Goal: Information Seeking & Learning: Learn about a topic

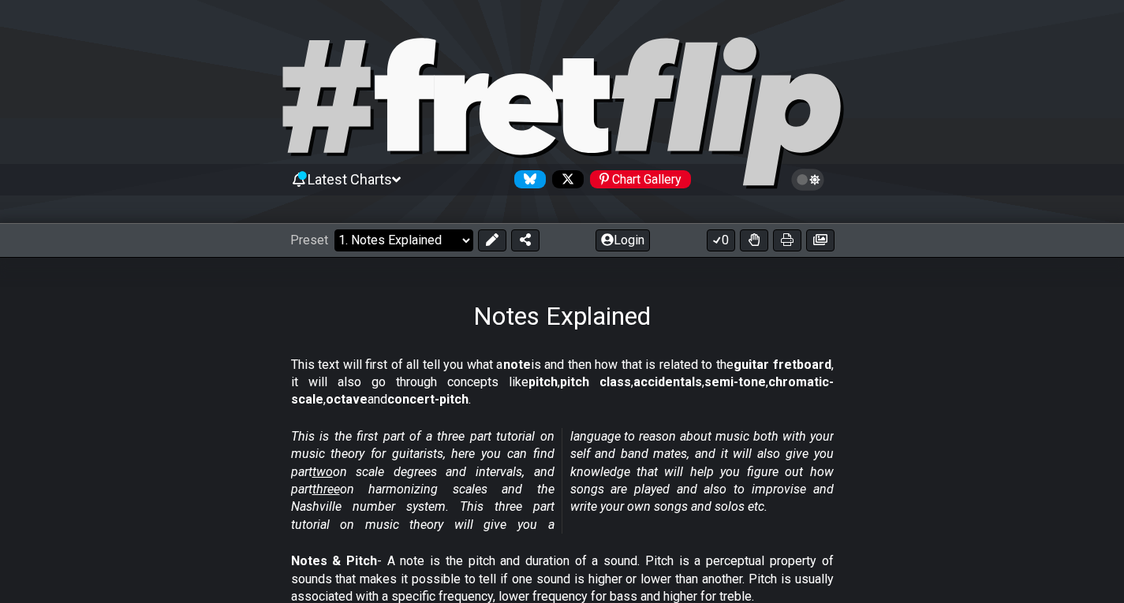
click at [453, 245] on select "Welcome to #fretflip! Initial Preset Custom Preset Minor Pentatonic Major Penta…" at bounding box center [403, 241] width 139 height 22
click at [856, 356] on section "This text will first of all tell you what a note is and then how that is relate…" at bounding box center [562, 386] width 1124 height 72
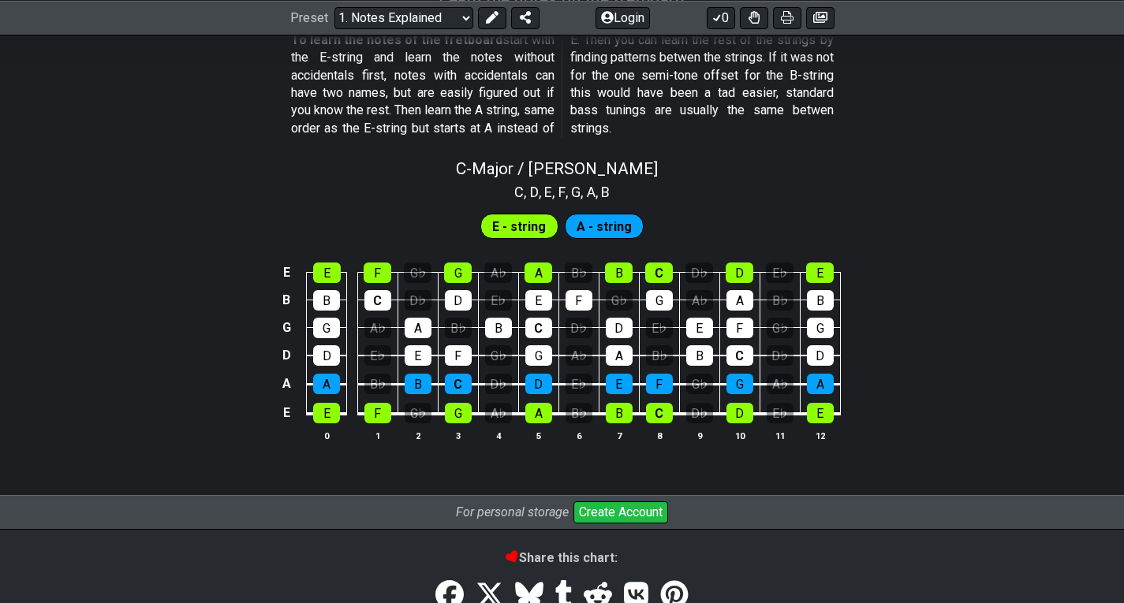
scroll to position [1471, 0]
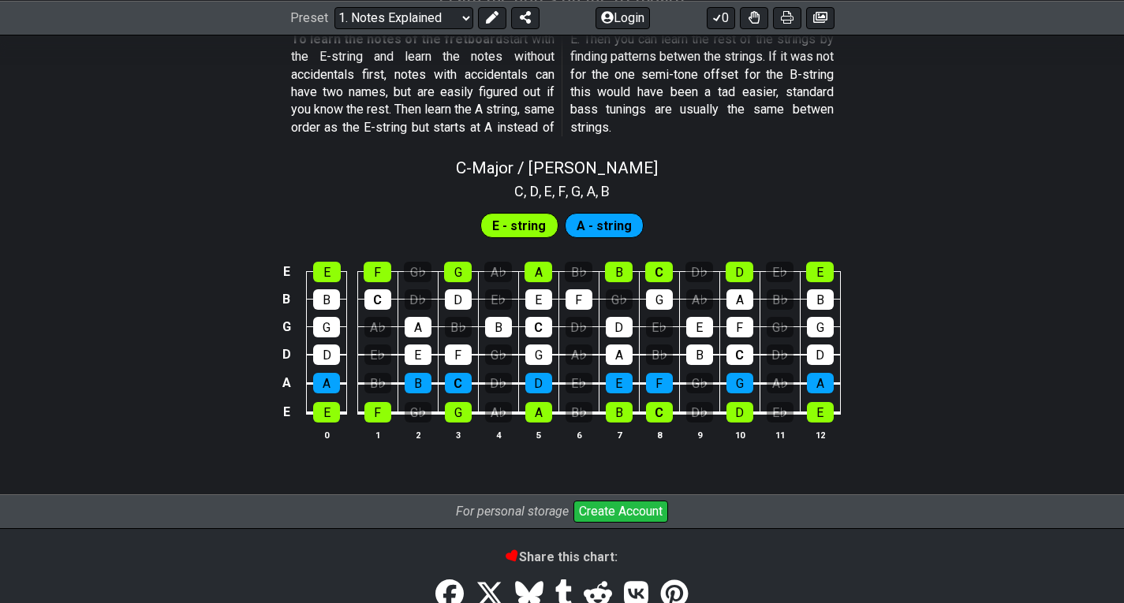
click at [606, 226] on span "A - string" at bounding box center [604, 226] width 55 height 23
click at [539, 216] on span "E - string" at bounding box center [519, 226] width 54 height 23
click at [790, 177] on div "C , D , E , F , G , A , B" at bounding box center [562, 189] width 1124 height 25
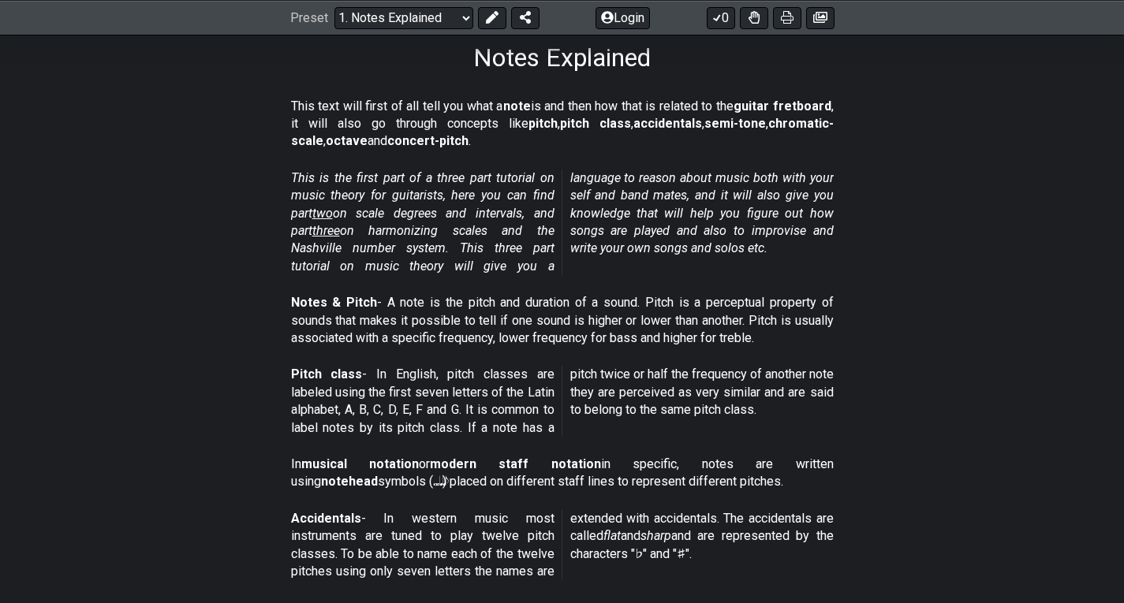
scroll to position [0, 0]
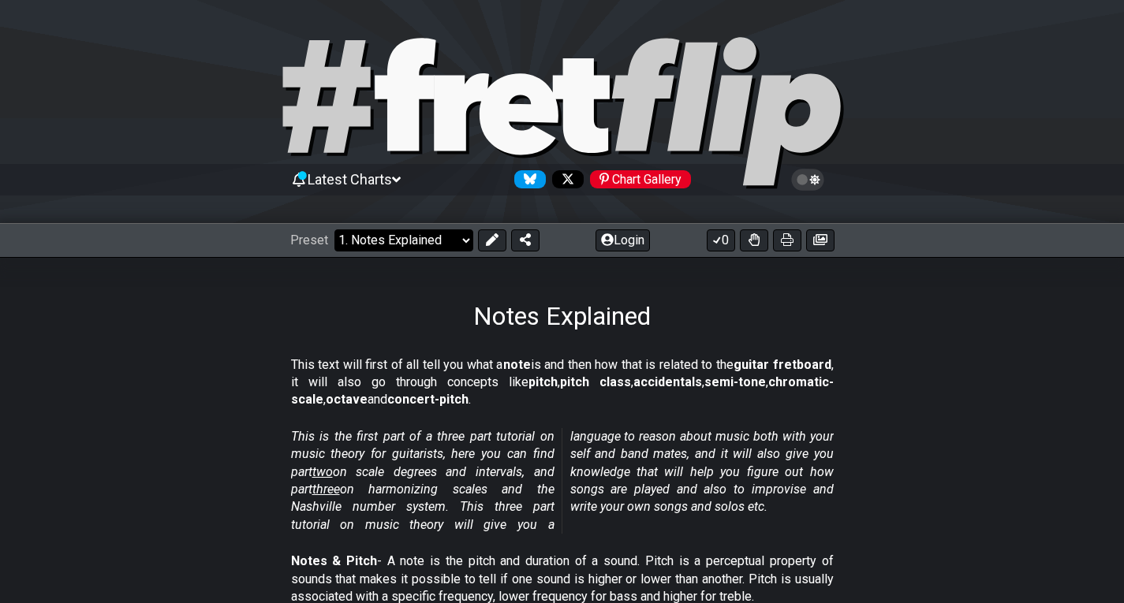
click at [438, 238] on select "Welcome to #fretflip! Initial Preset Custom Preset Minor Pentatonic Major Penta…" at bounding box center [403, 241] width 139 height 22
click at [334, 230] on select "Welcome to #fretflip! Initial Preset Custom Preset Minor Pentatonic Major Penta…" at bounding box center [403, 241] width 139 height 22
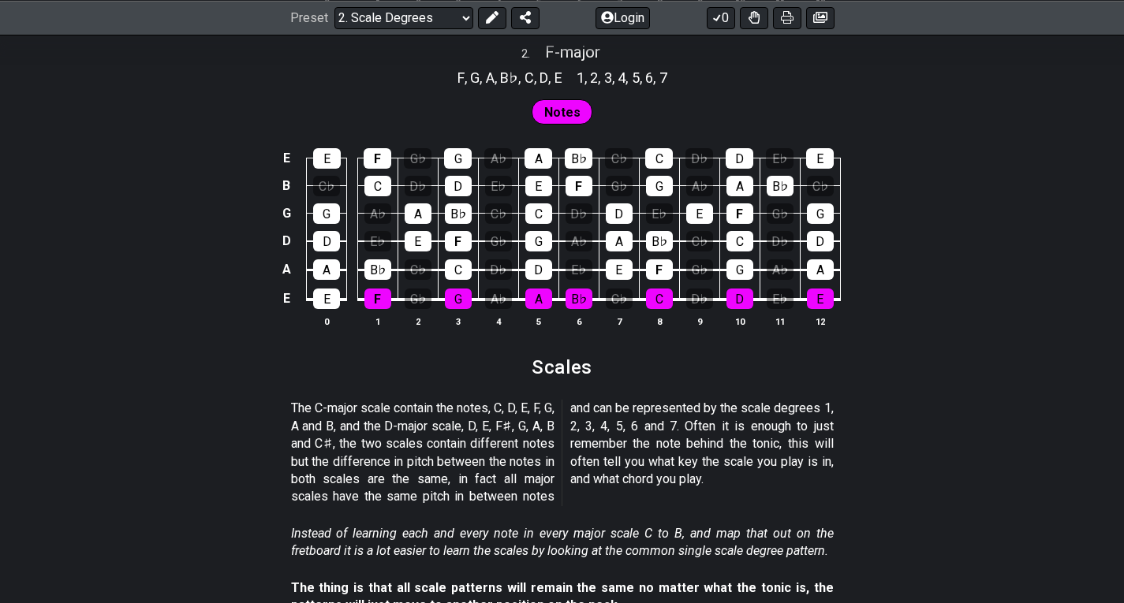
scroll to position [1506, 0]
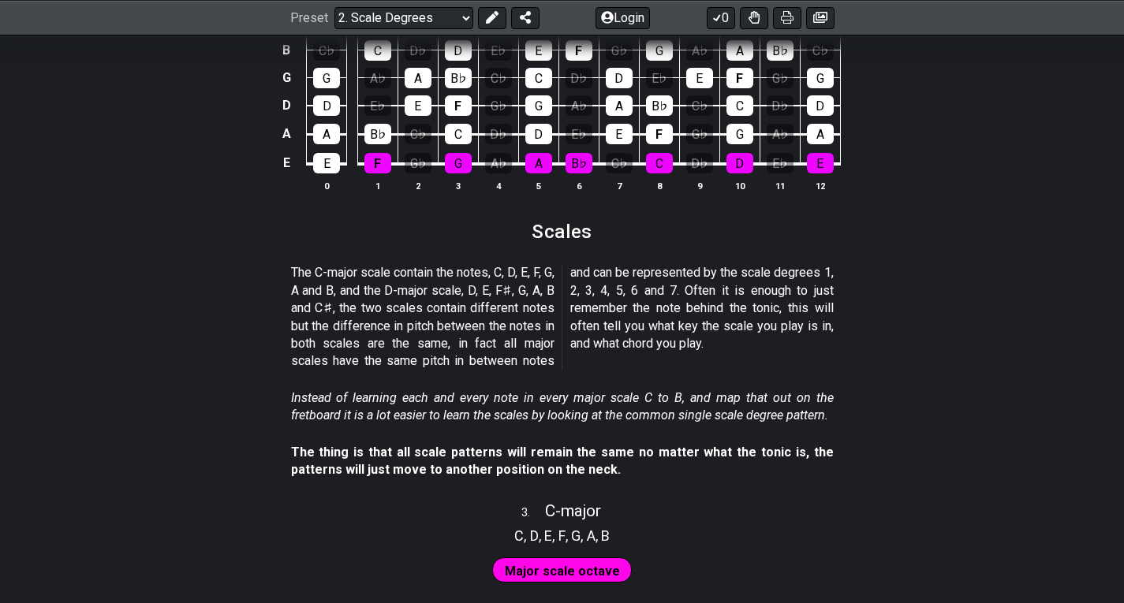
click at [677, 326] on p "The C-major scale contain the notes, C, D, E, F, G, A and B, and the D-major sc…" at bounding box center [562, 317] width 543 height 106
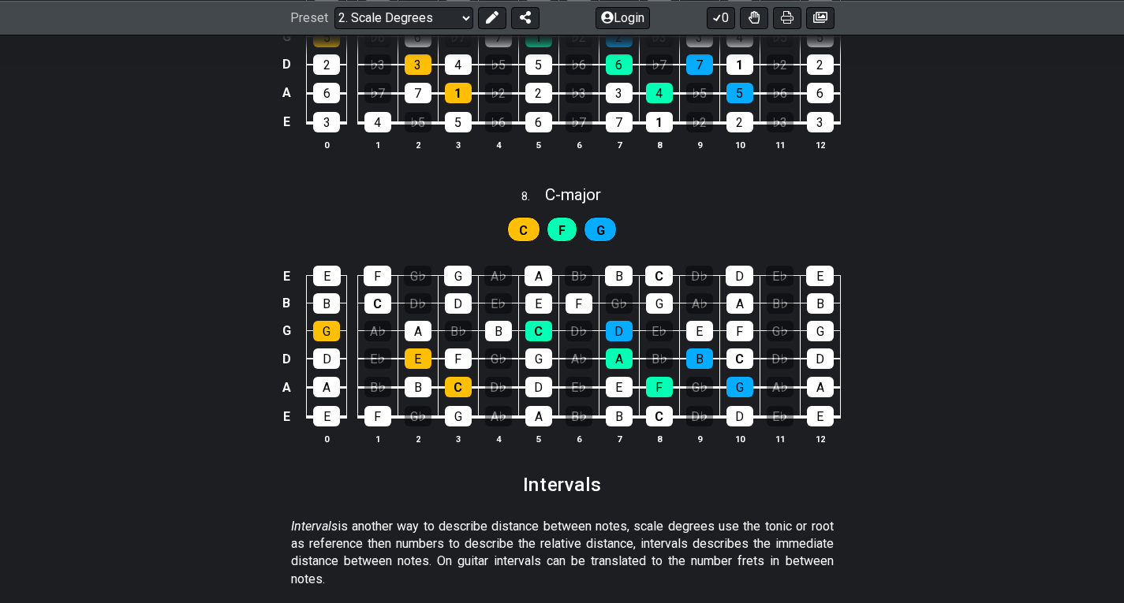
scroll to position [3891, 0]
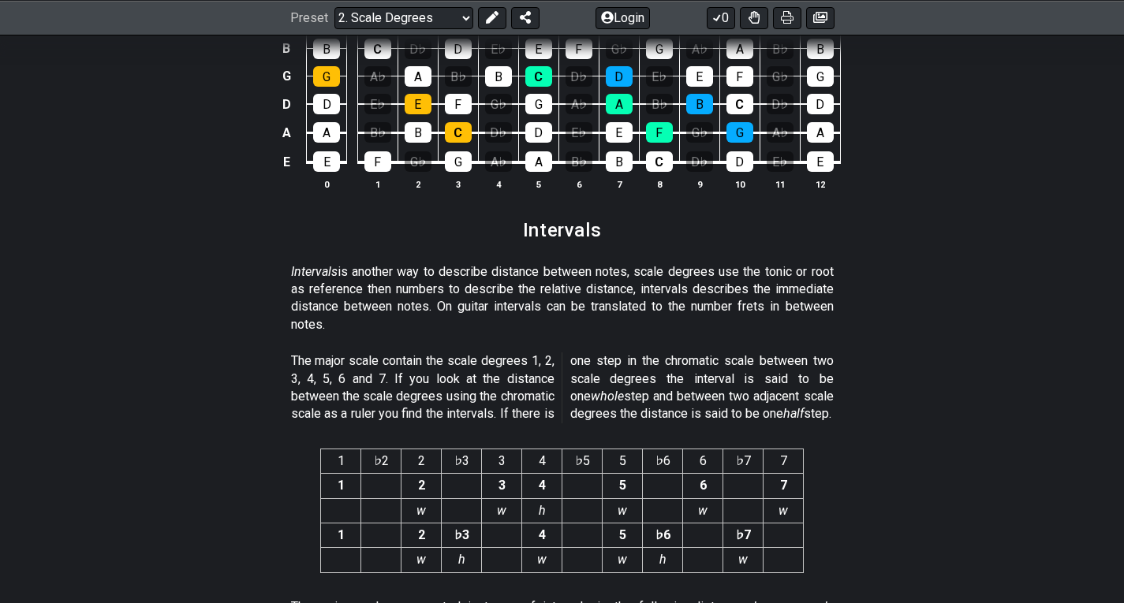
click at [712, 424] on span "The major scale contain the scale degrees 1, 2, 3, 4, 5, 6 and 7. If you look a…" at bounding box center [562, 388] width 543 height 71
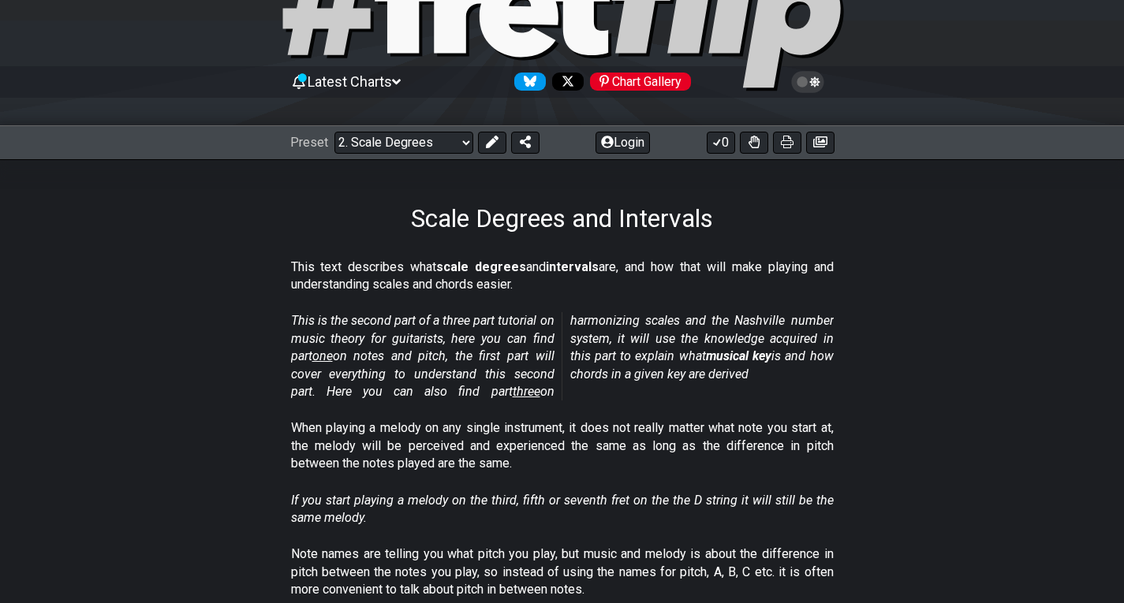
scroll to position [0, 0]
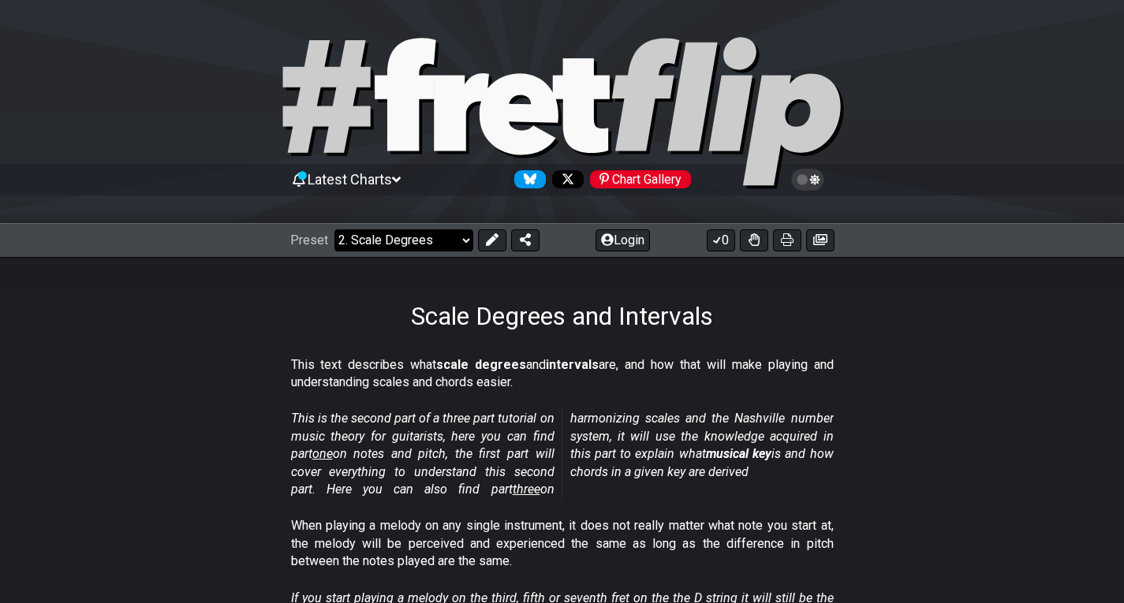
click at [407, 237] on select "Welcome to #fretflip! Initial Preset Custom Preset Minor Pentatonic Major Penta…" at bounding box center [403, 241] width 139 height 22
click at [334, 230] on select "Welcome to #fretflip! Initial Preset Custom Preset Minor Pentatonic Major Penta…" at bounding box center [403, 241] width 139 height 22
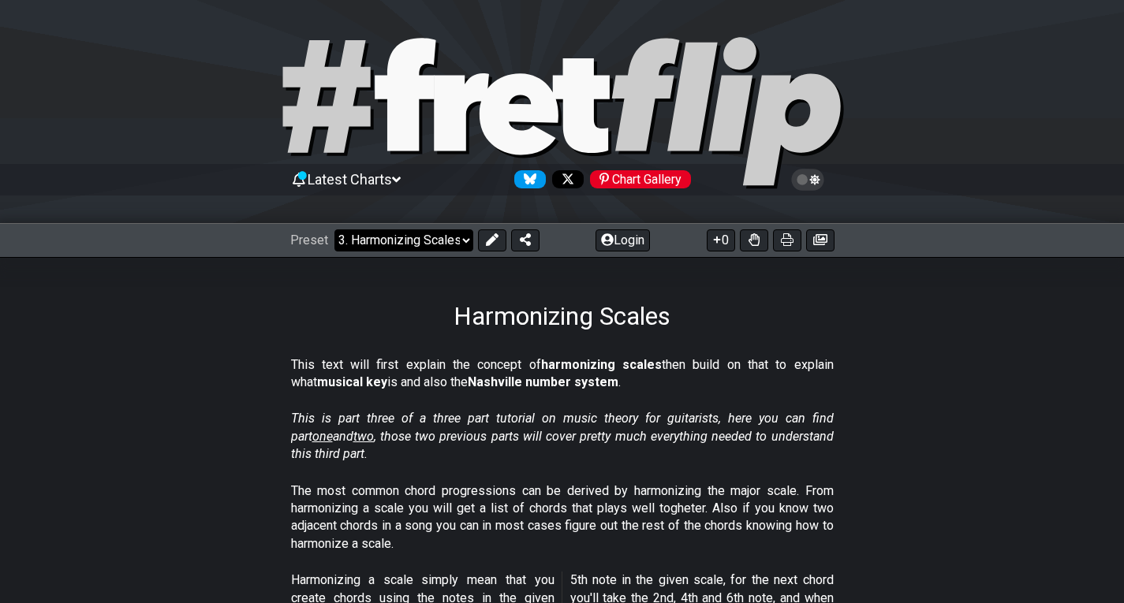
click at [440, 231] on select "Welcome to #fretflip! Initial Preset Custom Preset Minor Pentatonic Major Penta…" at bounding box center [403, 241] width 139 height 22
click at [334, 230] on select "Welcome to #fretflip! Initial Preset Custom Preset Minor Pentatonic Major Penta…" at bounding box center [403, 241] width 139 height 22
select select "/the-caged-system"
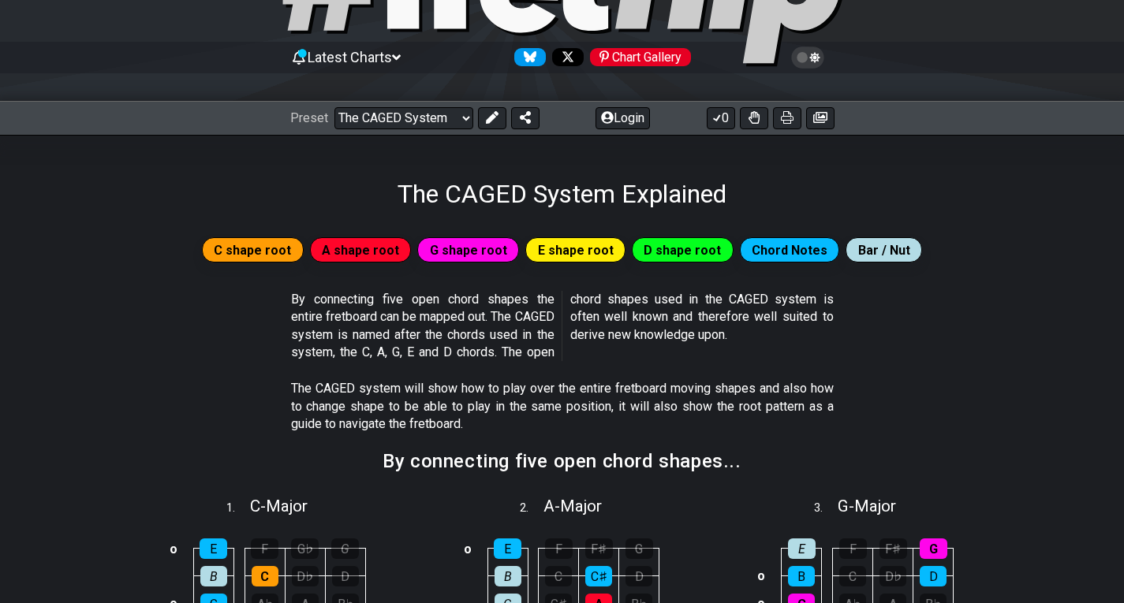
scroll to position [121, 0]
